Goal: Navigation & Orientation: Find specific page/section

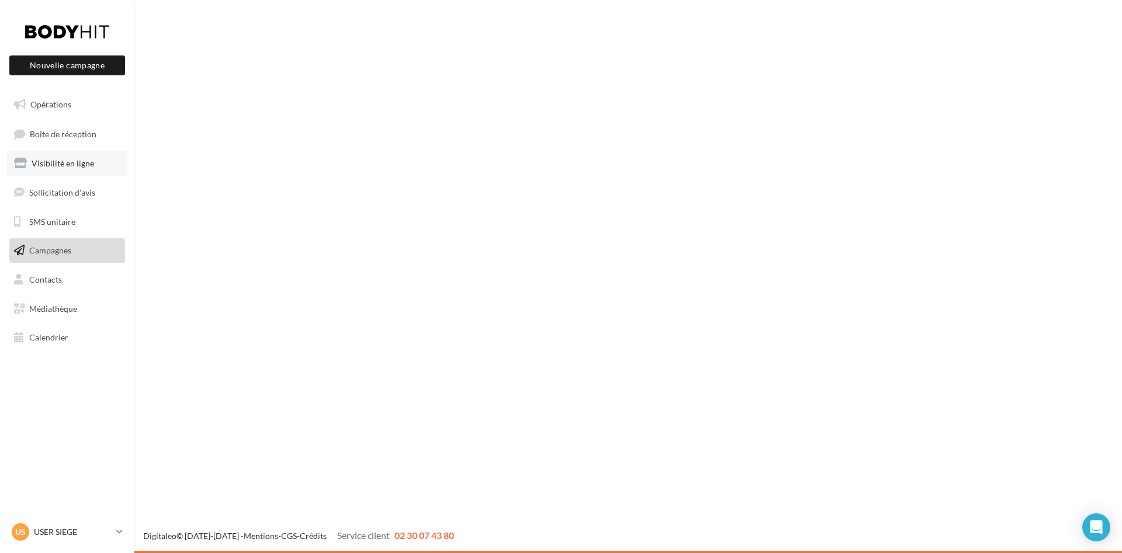
click at [68, 154] on link "Visibilité en ligne" at bounding box center [67, 163] width 120 height 25
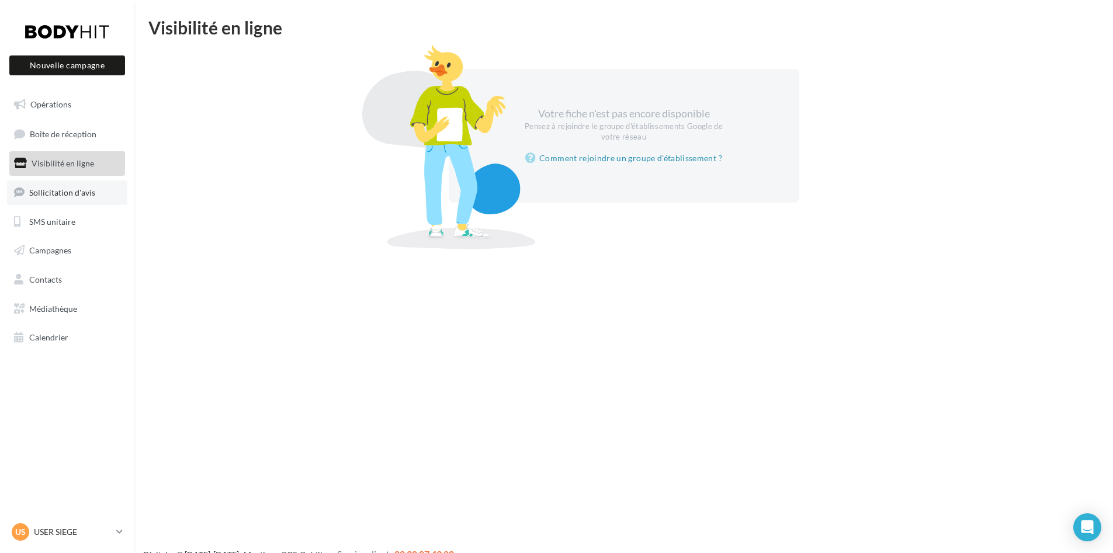
click at [61, 188] on span "Sollicitation d'avis" at bounding box center [62, 193] width 66 height 10
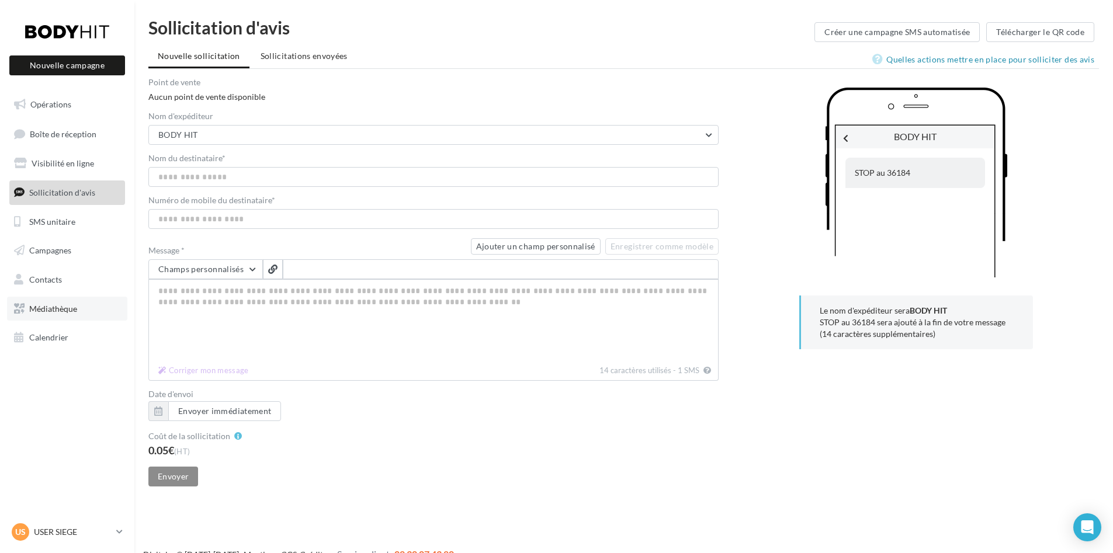
click at [72, 312] on span "Médiathèque" at bounding box center [53, 309] width 48 height 10
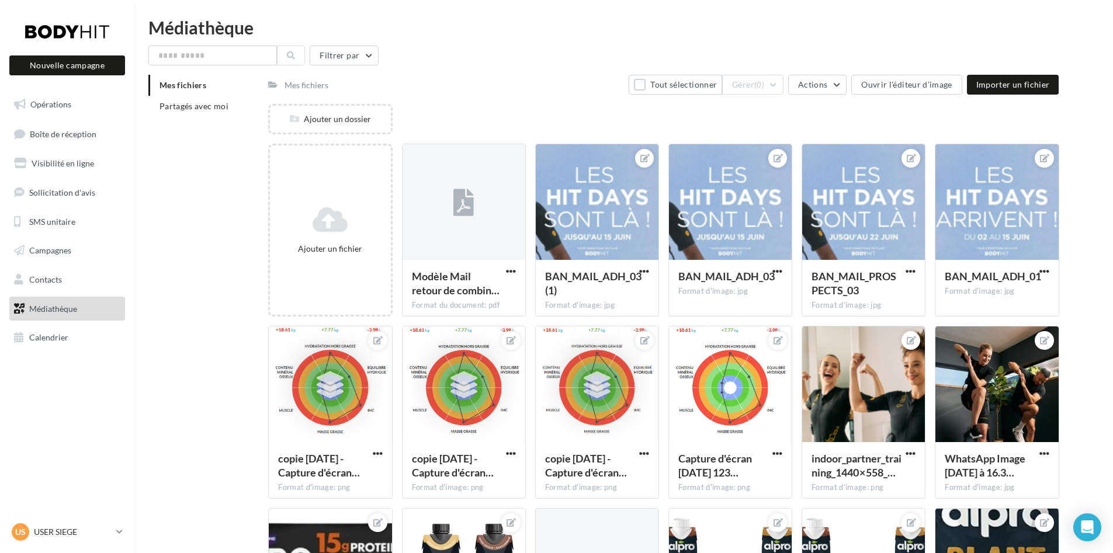
scroll to position [188, 0]
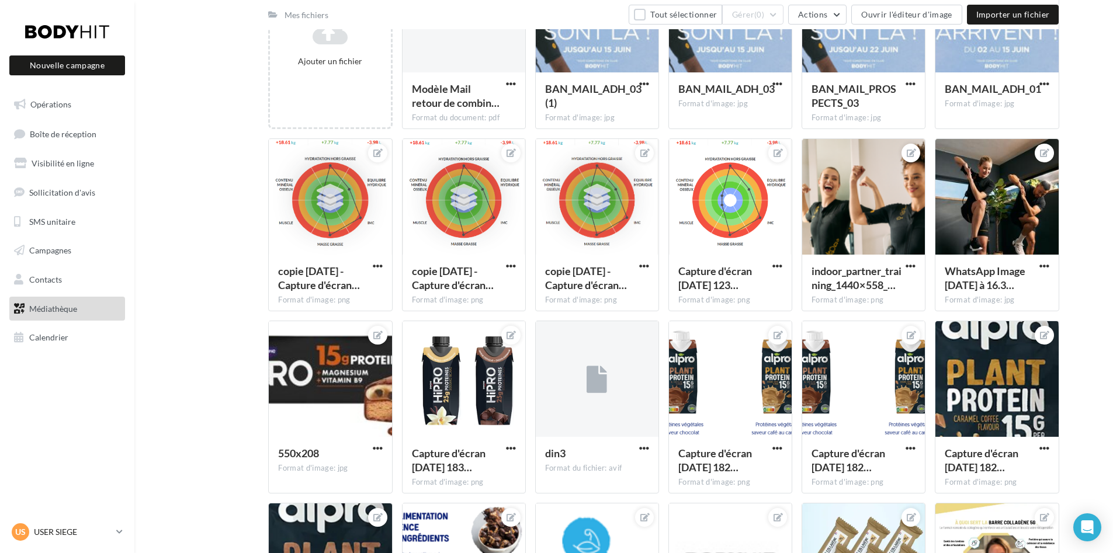
click at [106, 537] on p "USER SIEGE" at bounding box center [73, 533] width 78 height 12
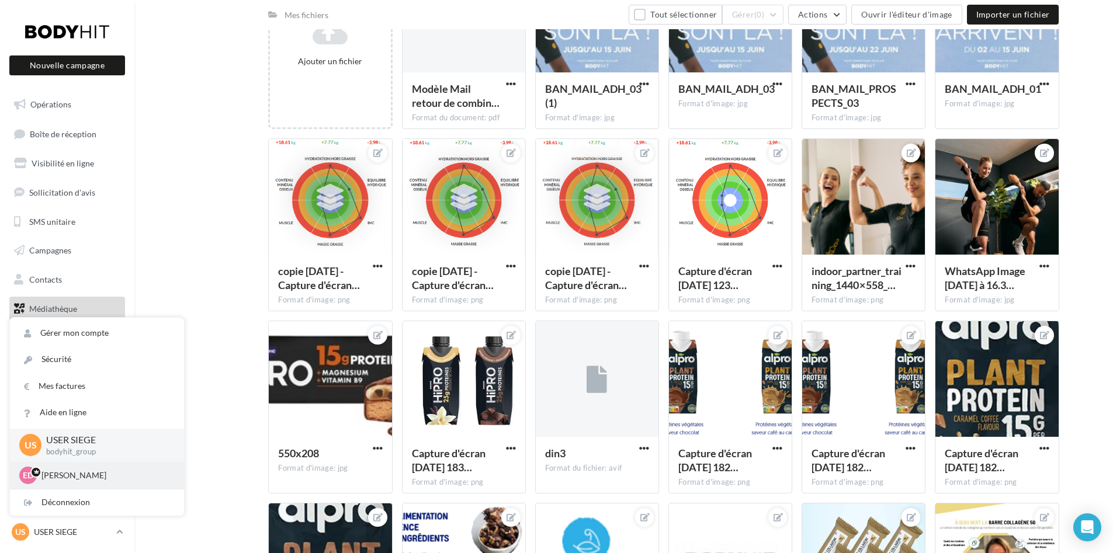
click at [82, 472] on p "Elodie DECLERCK" at bounding box center [105, 476] width 129 height 12
